Goal: Find specific page/section: Find specific page/section

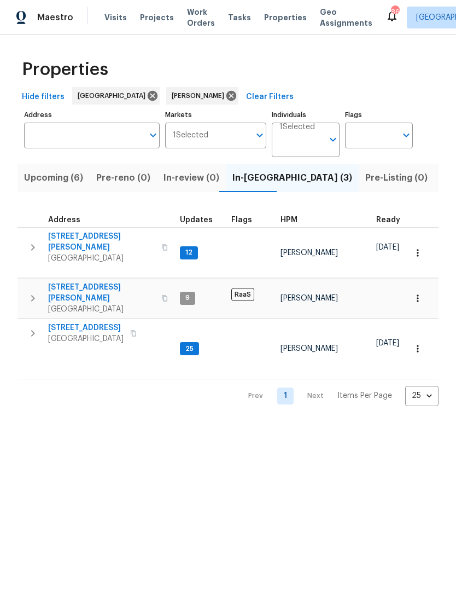
click at [40, 322] on button "button" at bounding box center [33, 333] width 22 height 22
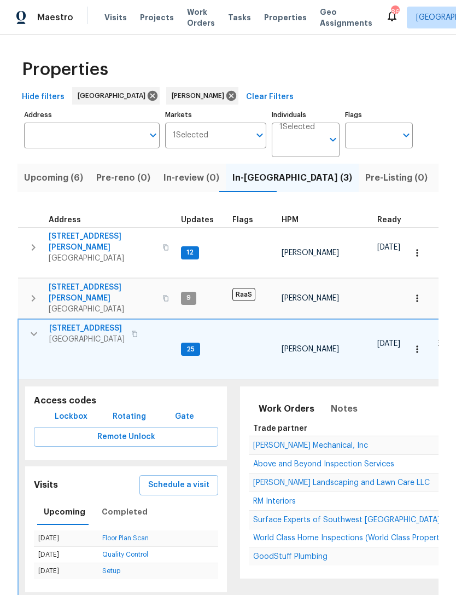
click at [387, 460] on span "Above and Beyond Inspection Services" at bounding box center [323, 464] width 141 height 8
click at [327, 479] on span "[PERSON_NAME] Landscaping and Lawn Care LLC" at bounding box center [341, 483] width 177 height 8
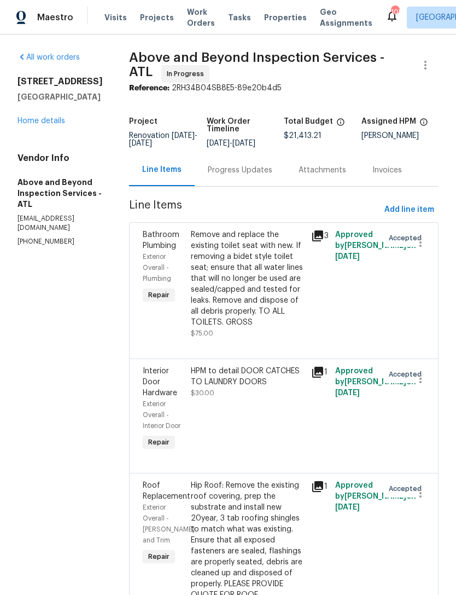
click at [262, 174] on div "Progress Updates" at bounding box center [240, 170] width 65 height 11
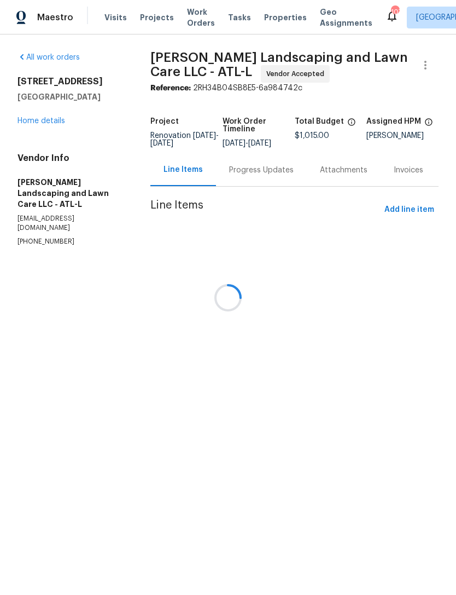
click at [50, 123] on div at bounding box center [228, 297] width 456 height 595
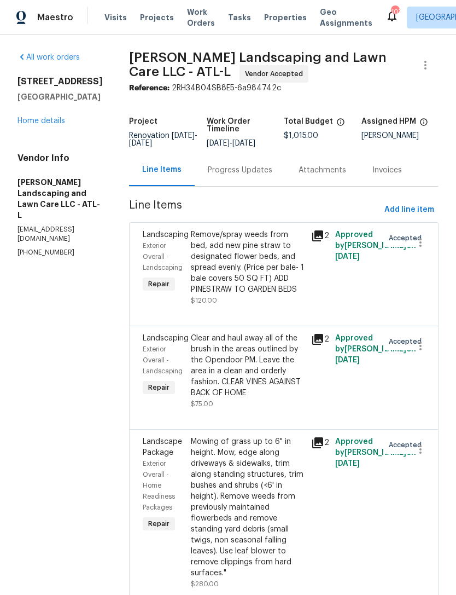
click at [59, 125] on div "95 Prestwick Ln Peachtree City, GA 30269 Home details" at bounding box center [60, 101] width 85 height 50
click at [51, 125] on link "Home details" at bounding box center [42, 121] width 48 height 8
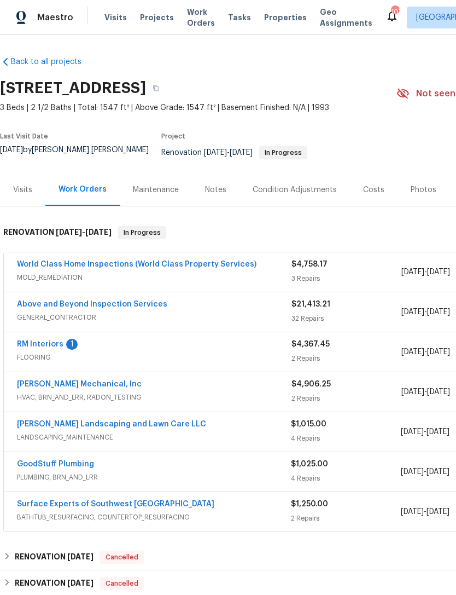
click at [30, 340] on link "RM Interiors" at bounding box center [40, 344] width 47 height 8
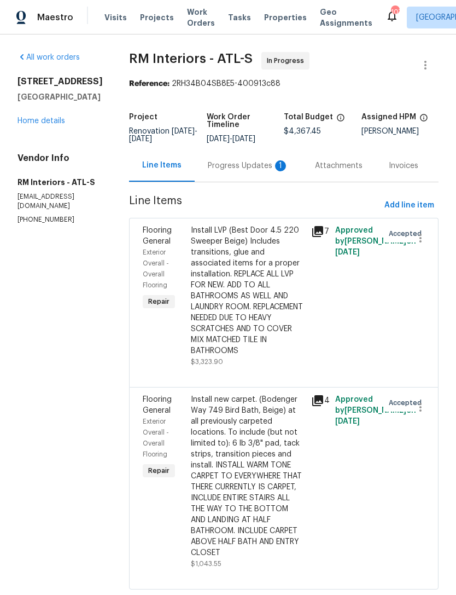
scroll to position [4, 0]
